Goal: Task Accomplishment & Management: Manage account settings

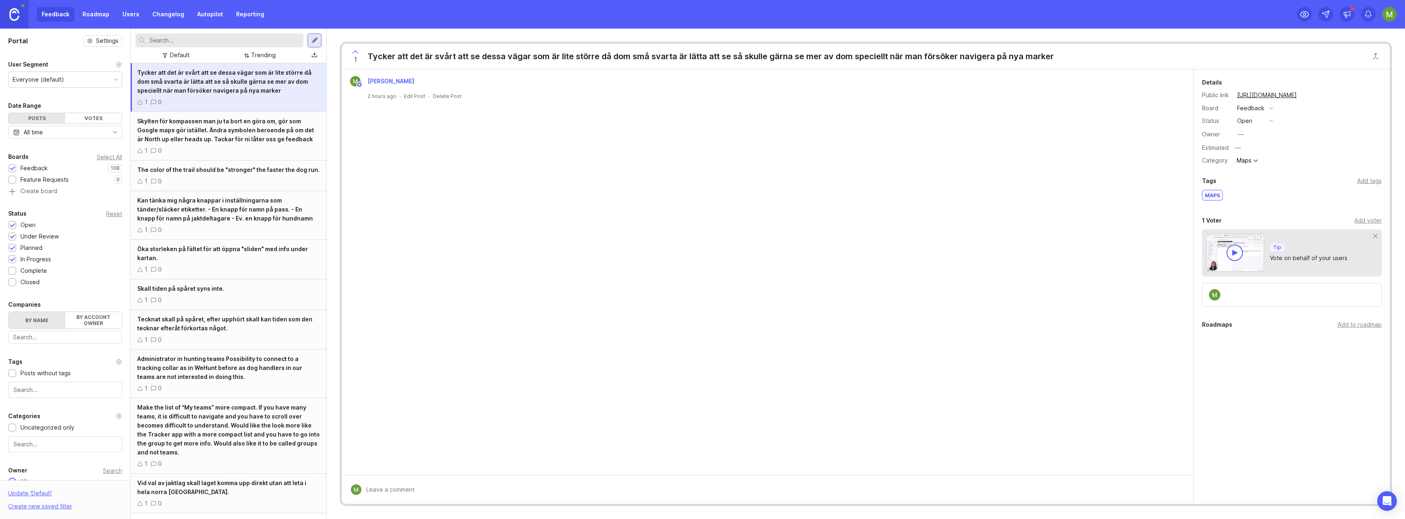
click at [11, 14] on img at bounding box center [14, 14] width 10 height 13
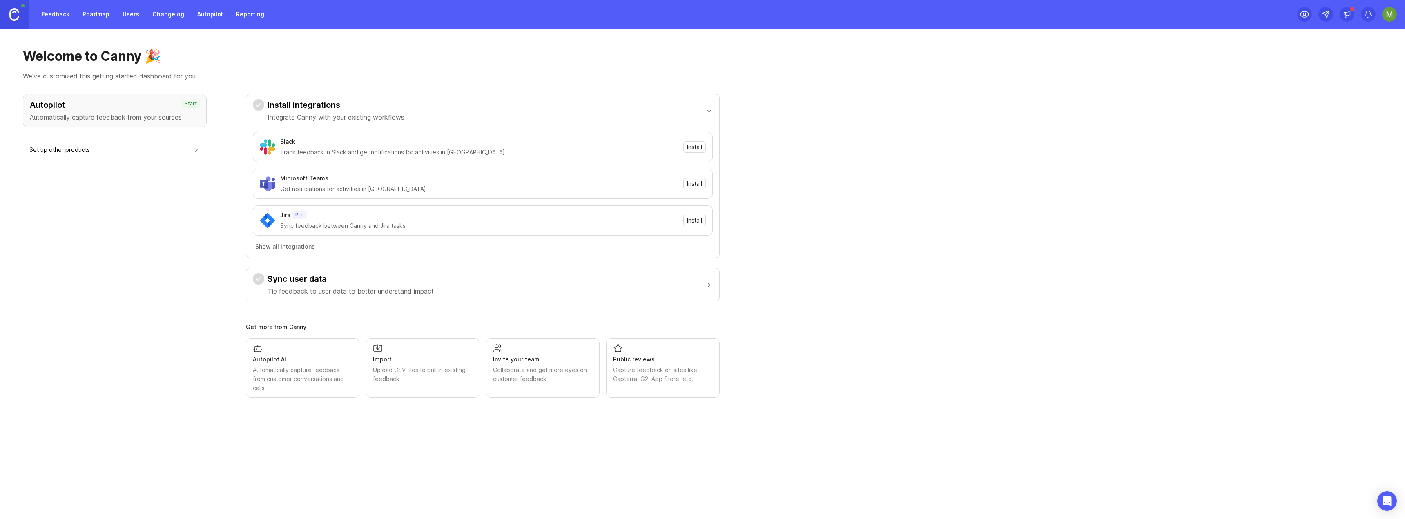
click at [1391, 17] on img at bounding box center [1389, 14] width 15 height 15
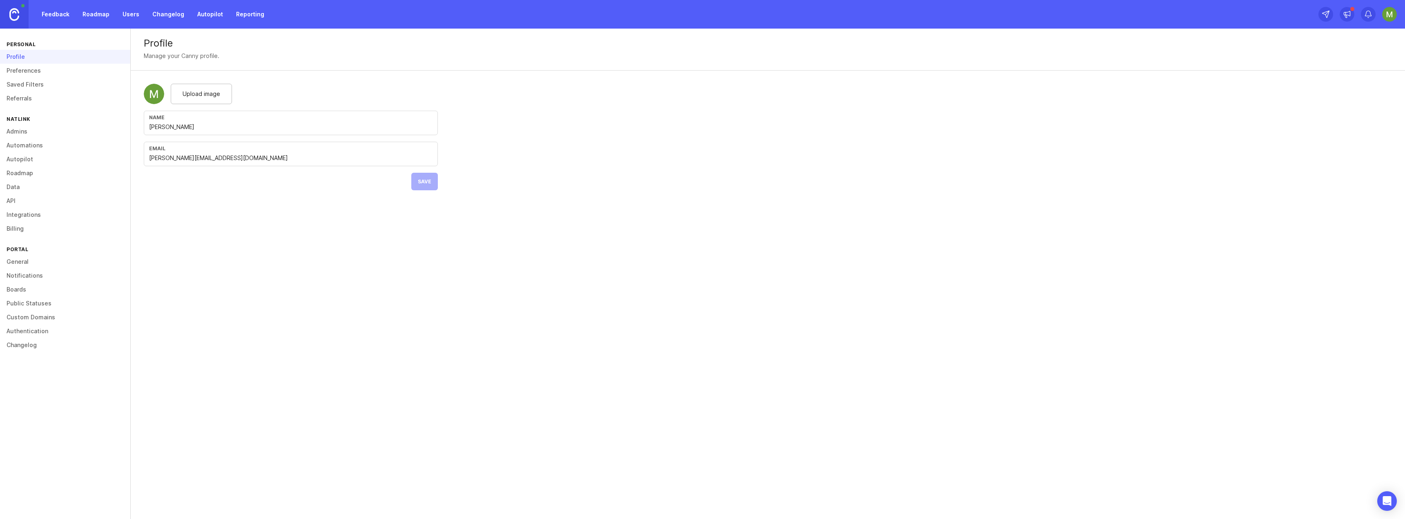
click at [28, 133] on link "Admins" at bounding box center [65, 132] width 130 height 14
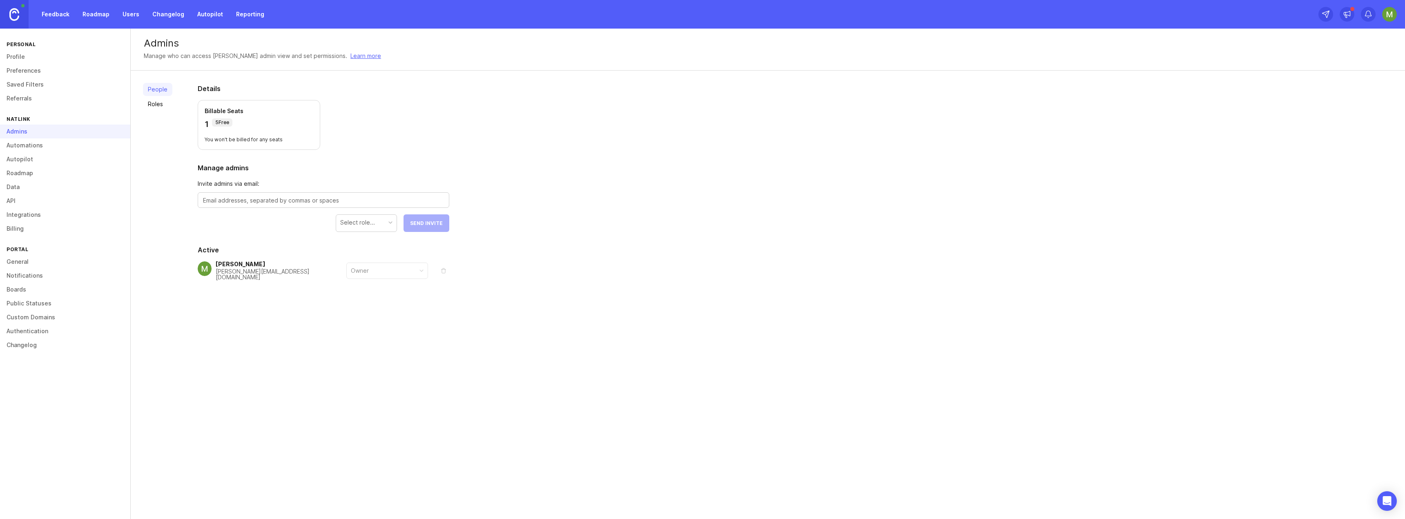
click at [342, 203] on textarea at bounding box center [323, 200] width 241 height 9
type textarea "[PERSON_NAME][EMAIL_ADDRESS][DOMAIN_NAME]"
click at [374, 227] on div "Select role..." at bounding box center [357, 222] width 35 height 9
click at [414, 225] on span "Send Invite" at bounding box center [426, 223] width 33 height 6
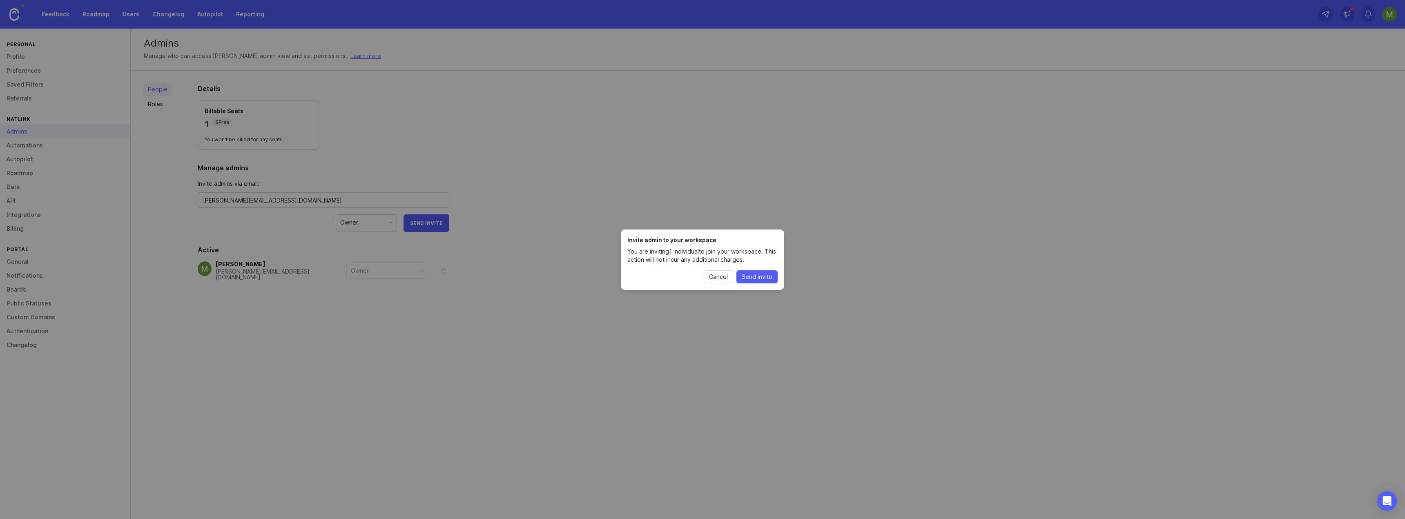
click at [751, 276] on span "Send invite" at bounding box center [757, 277] width 31 height 8
